Goal: Task Accomplishment & Management: Manage account settings

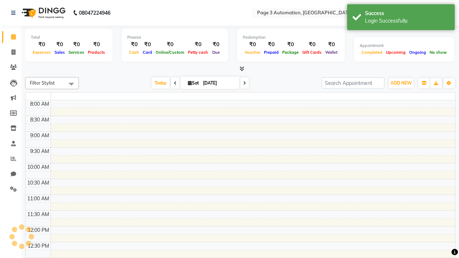
select select "en"
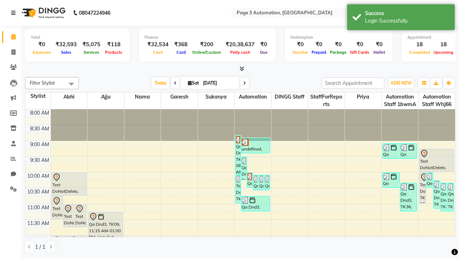
click at [15, 13] on icon at bounding box center [13, 12] width 4 height 5
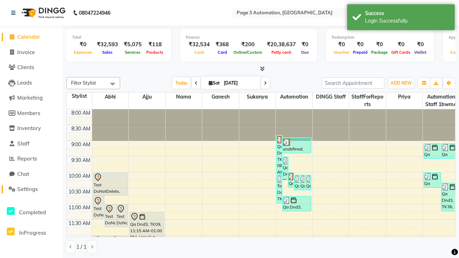
click at [31, 189] on span "Settings" at bounding box center [27, 189] width 20 height 7
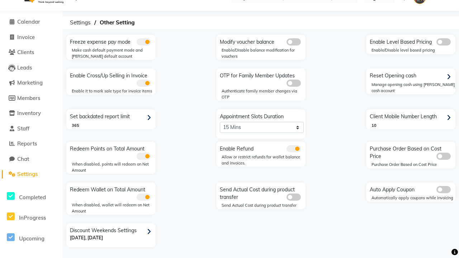
select select "5: 30"
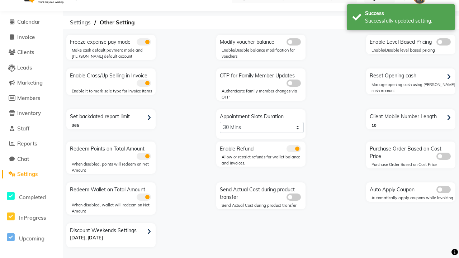
click at [401, 18] on div "Successfully updated setting." at bounding box center [407, 21] width 84 height 8
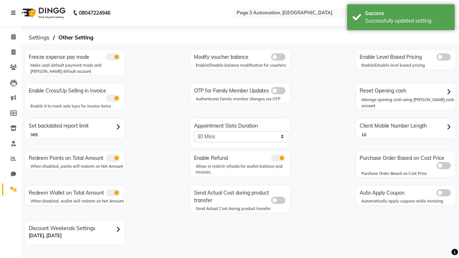
scroll to position [0, 0]
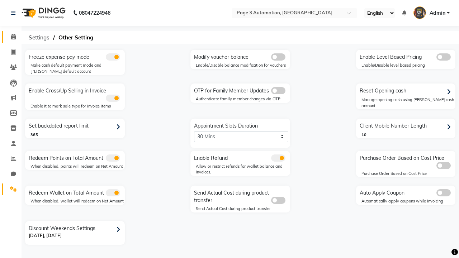
click at [11, 37] on span at bounding box center [13, 37] width 13 height 8
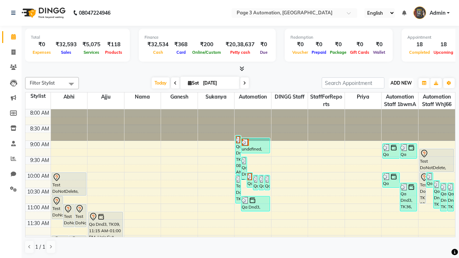
click at [401, 83] on span "ADD NEW" at bounding box center [400, 82] width 21 height 5
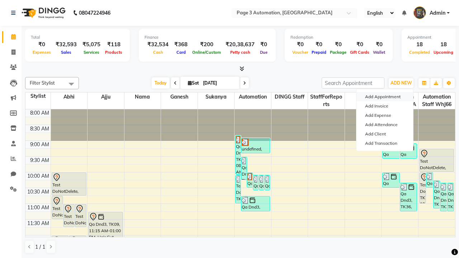
click at [384, 97] on button "Add Appointment" at bounding box center [384, 96] width 57 height 9
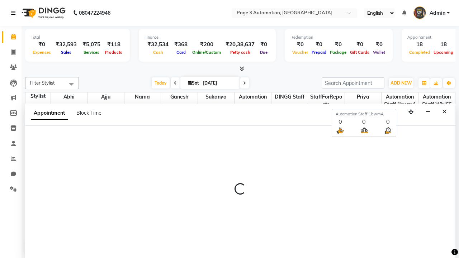
click at [15, 13] on icon at bounding box center [13, 12] width 4 height 5
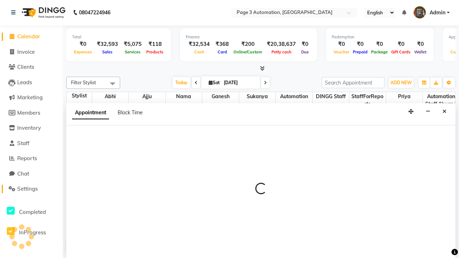
click at [31, 189] on span "Settings" at bounding box center [27, 188] width 20 height 7
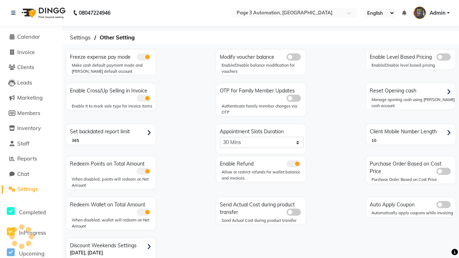
scroll to position [15, 0]
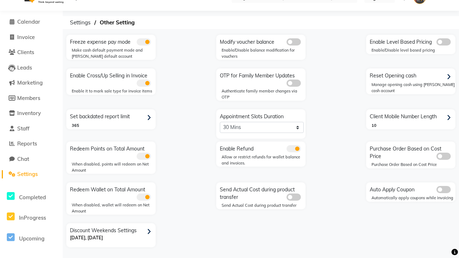
select select "2: 15"
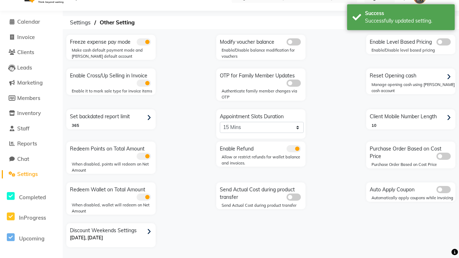
click at [401, 18] on div "Successfully updated setting." at bounding box center [407, 21] width 84 height 8
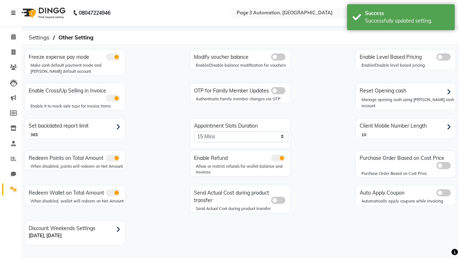
scroll to position [0, 0]
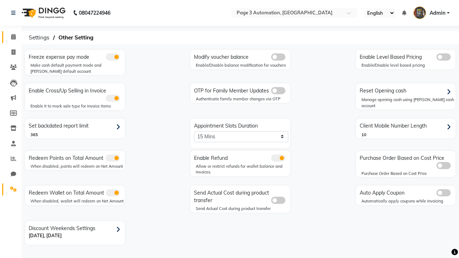
click at [11, 37] on span at bounding box center [13, 37] width 13 height 8
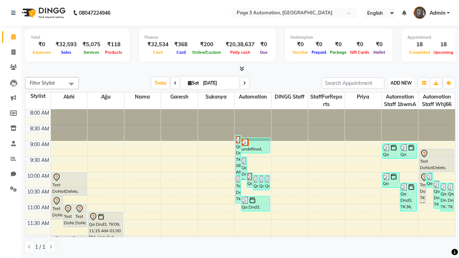
click at [401, 83] on span "ADD NEW" at bounding box center [400, 82] width 21 height 5
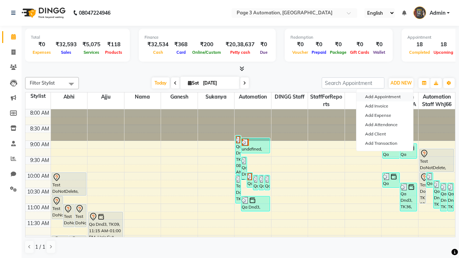
click at [384, 97] on button "Add Appointment" at bounding box center [384, 96] width 57 height 9
select select "tentative"
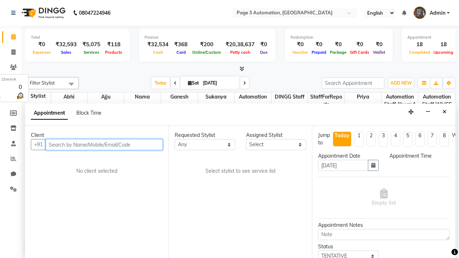
select select "540"
